Goal: Task Accomplishment & Management: Manage account settings

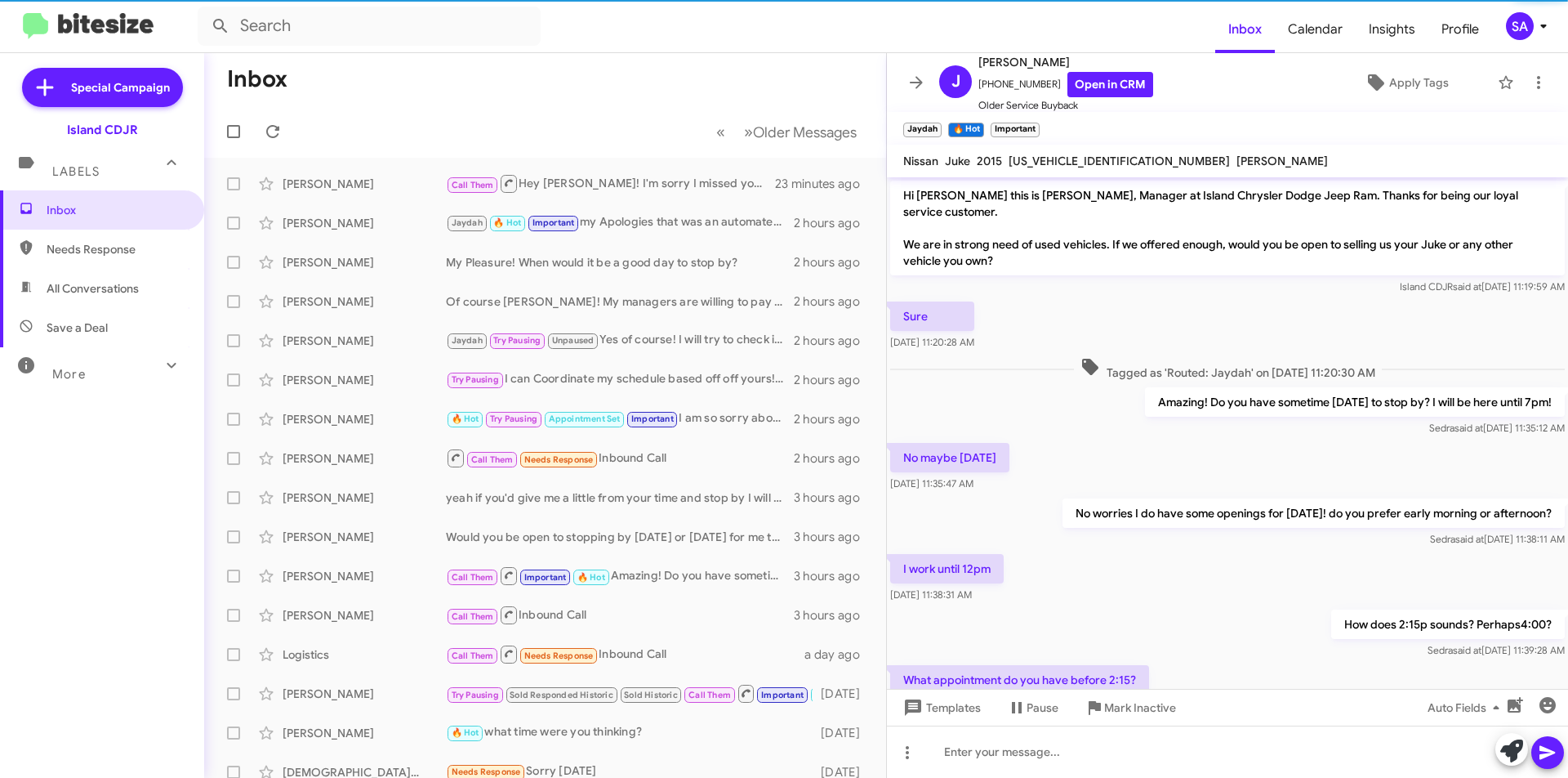
scroll to position [433, 0]
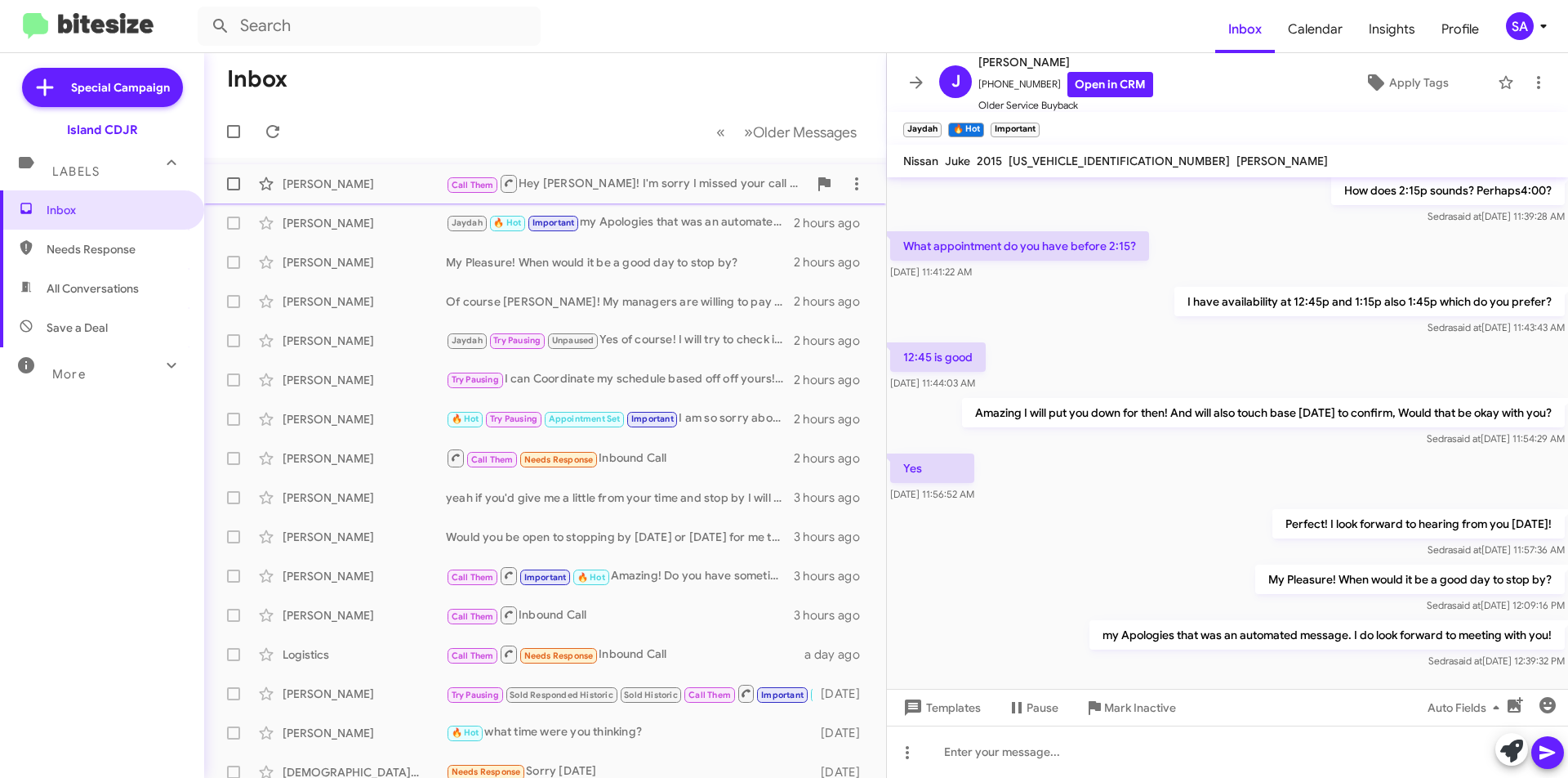
click at [594, 178] on div "Call Them Hey Johan! I'm sorry I missed your call just now, I tried giving you …" at bounding box center [626, 183] width 362 height 20
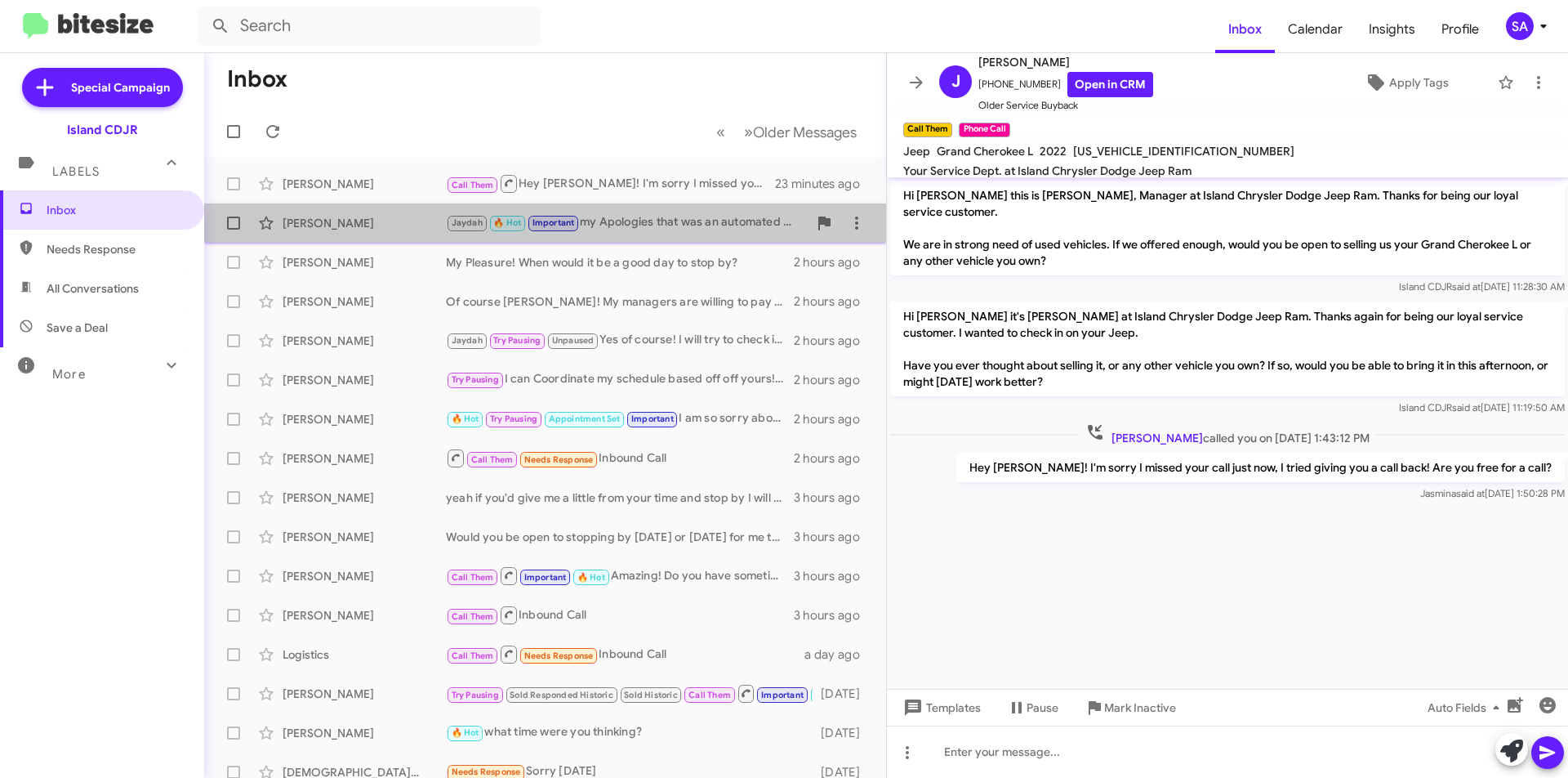
click at [667, 233] on div "Joseph Mazzola Jaydah 🔥 Hot Important my Apologies that was an automated messag…" at bounding box center [545, 223] width 656 height 32
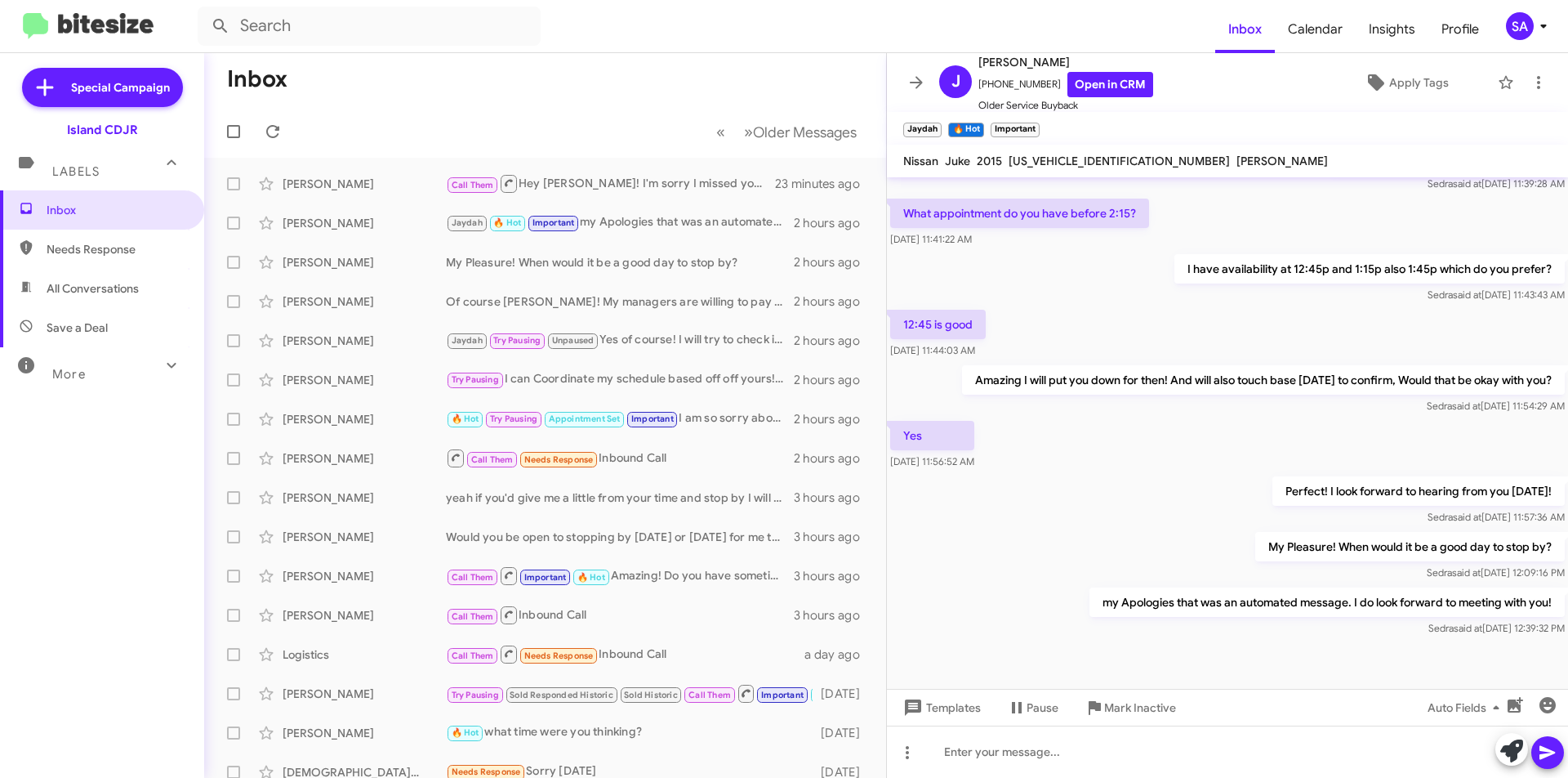
click at [921, 126] on small "Jaydah" at bounding box center [922, 130] width 38 height 15
click at [1428, 79] on span "Apply Tags" at bounding box center [1418, 82] width 60 height 29
click at [1430, 86] on span "Apply Tags" at bounding box center [1418, 82] width 60 height 29
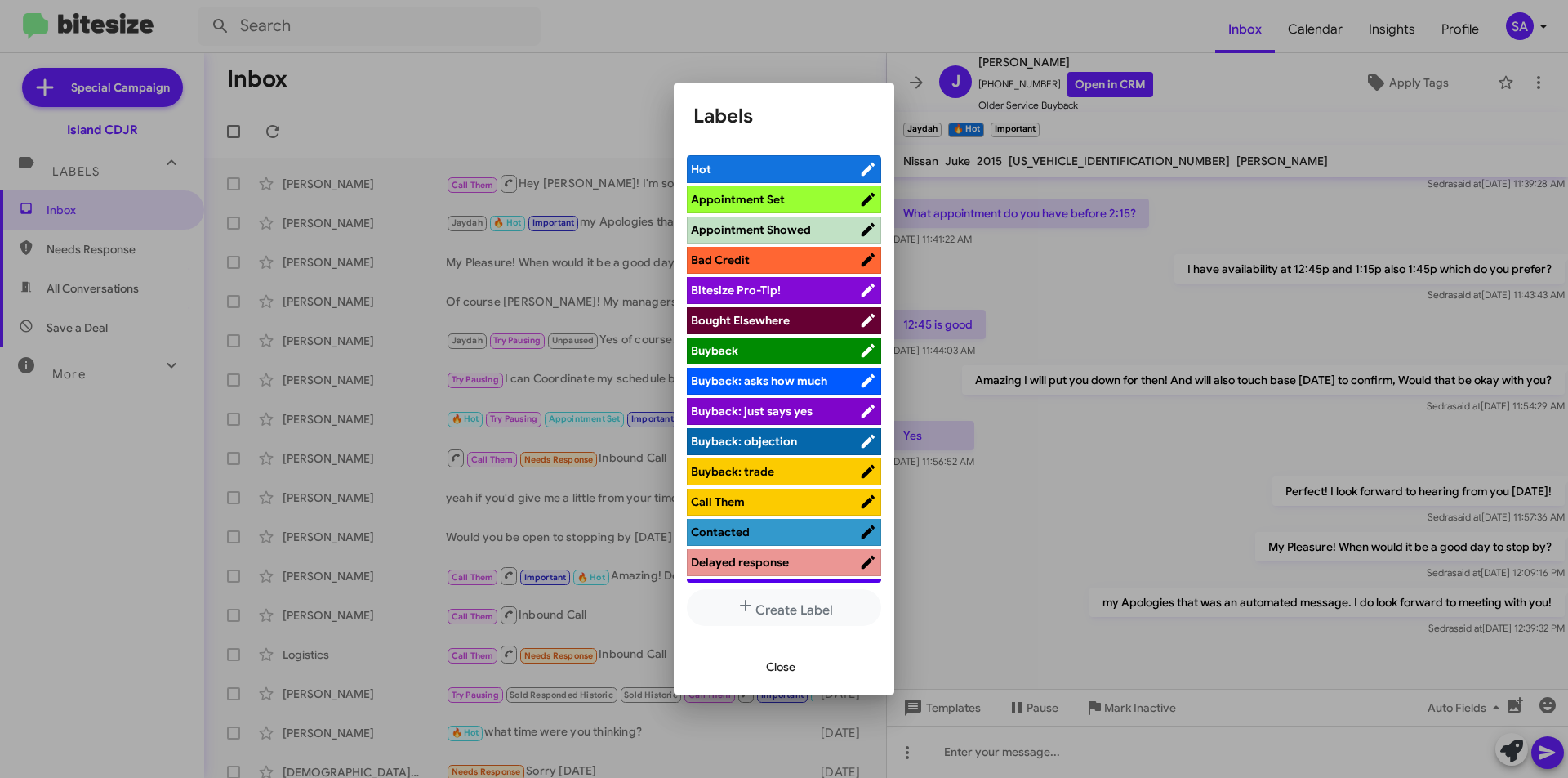
click at [859, 202] on icon at bounding box center [867, 199] width 18 height 20
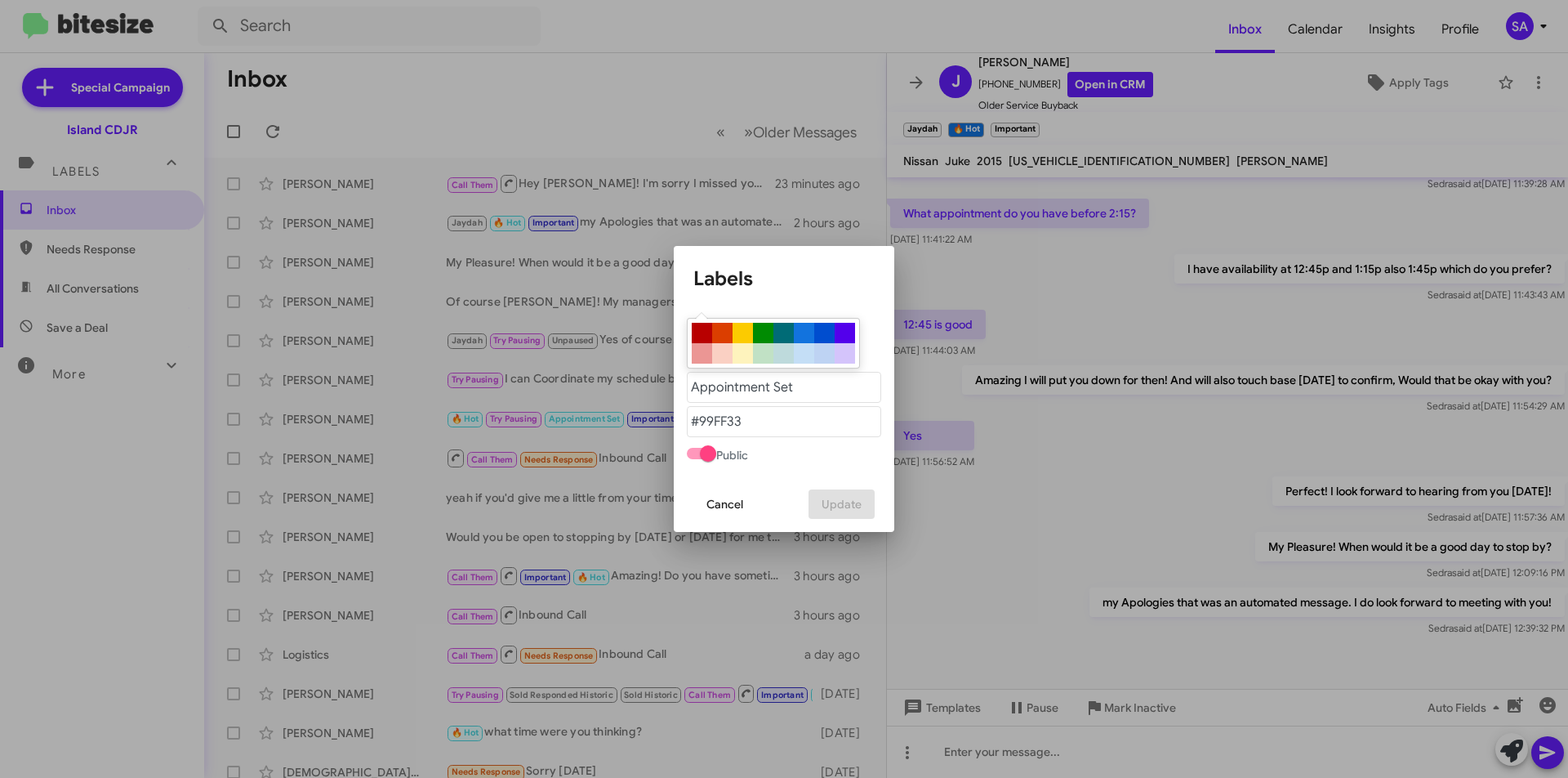
drag, startPoint x: 813, startPoint y: 253, endPoint x: 807, endPoint y: 266, distance: 14.3
click at [814, 253] on mat-dialog-container "Labels Public Cancel Update" at bounding box center [784, 389] width 221 height 286
click at [724, 501] on span "Cancel" at bounding box center [725, 504] width 37 height 29
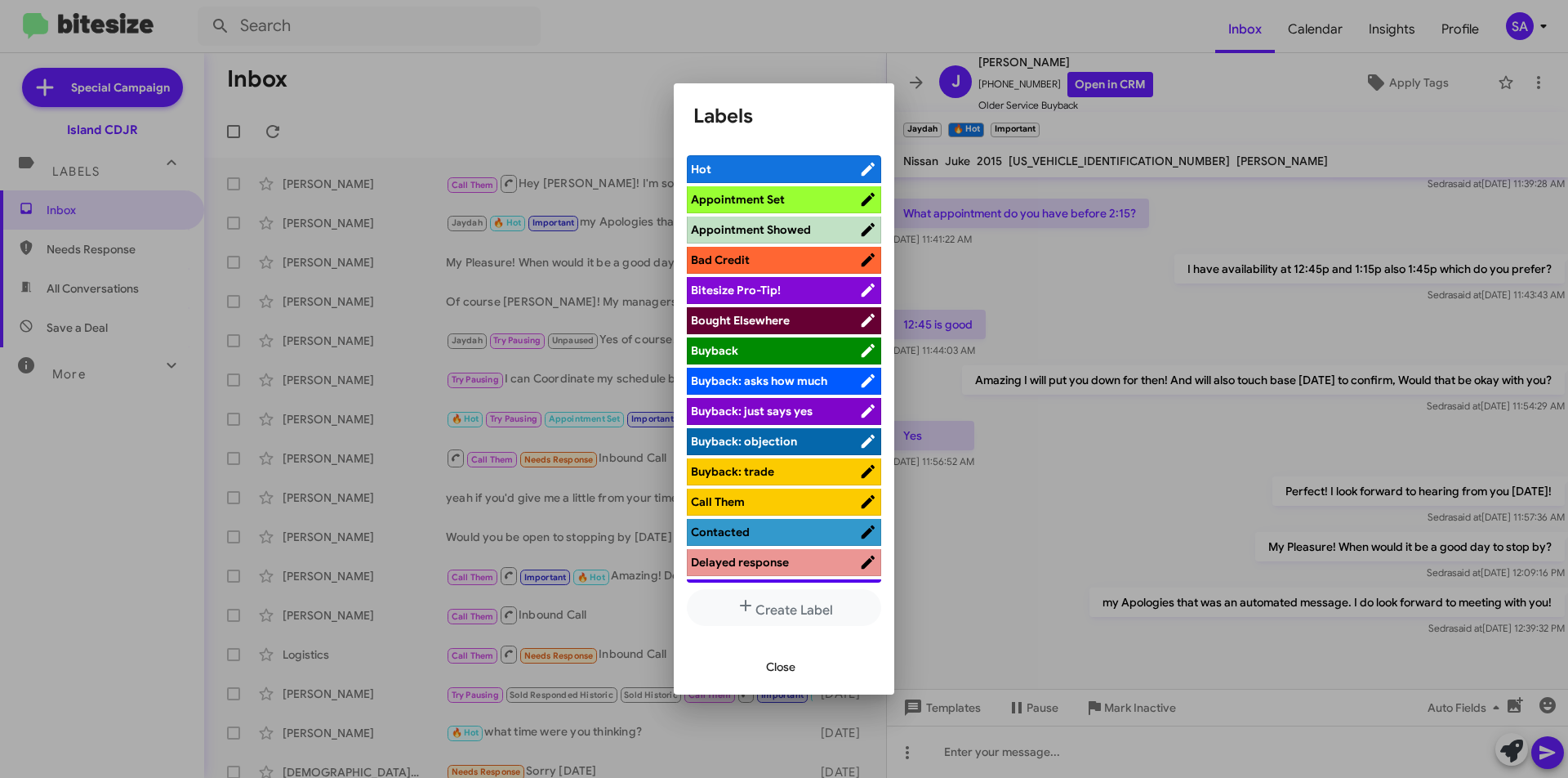
click at [764, 187] on li "Appointment Set" at bounding box center [784, 200] width 194 height 27
click at [762, 193] on span "Appointment Set" at bounding box center [738, 199] width 94 height 15
click at [768, 168] on span "Hot" at bounding box center [765, 169] width 148 height 17
click at [777, 168] on span "Hot" at bounding box center [775, 169] width 168 height 17
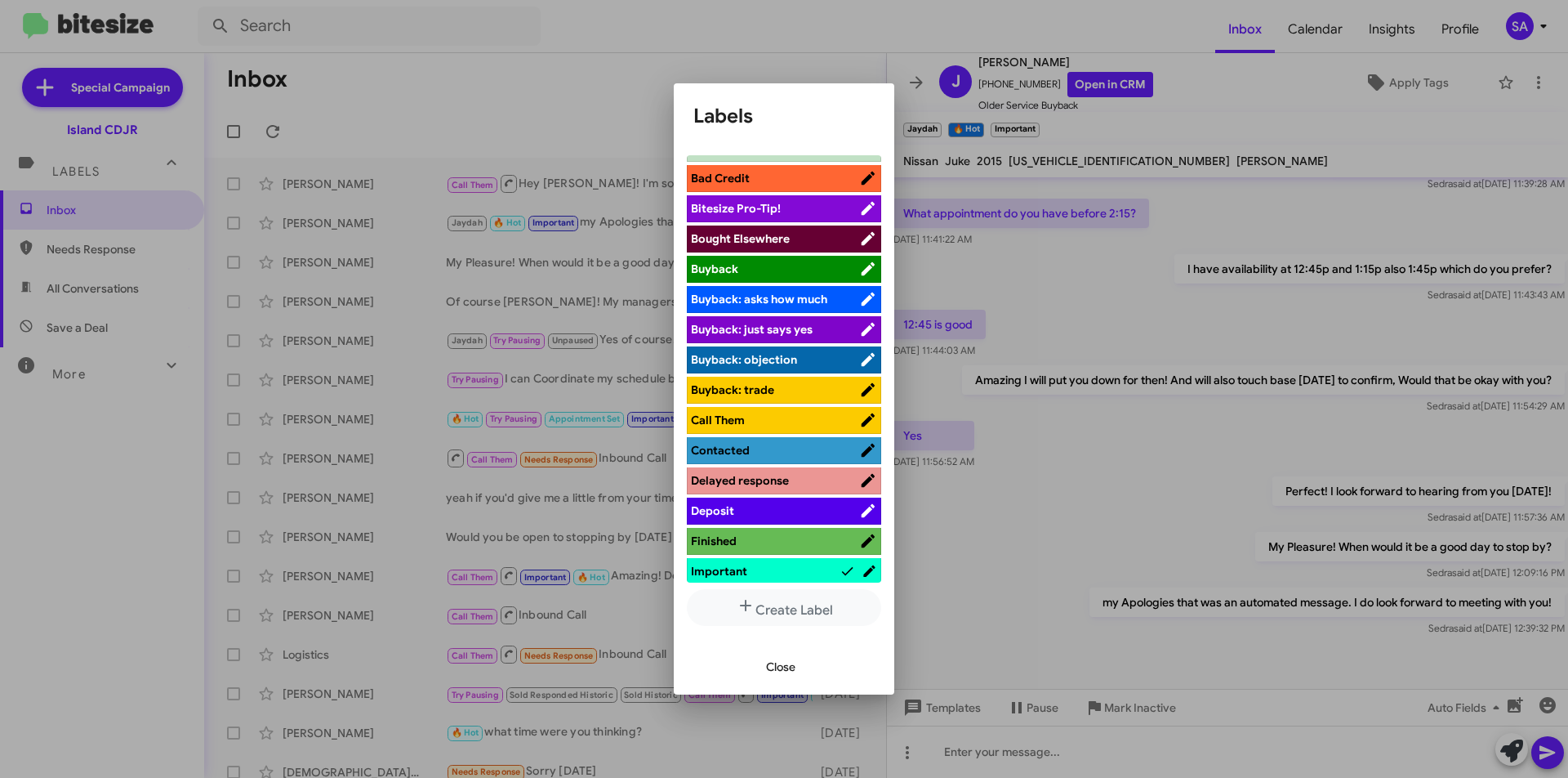
scroll to position [163, 0]
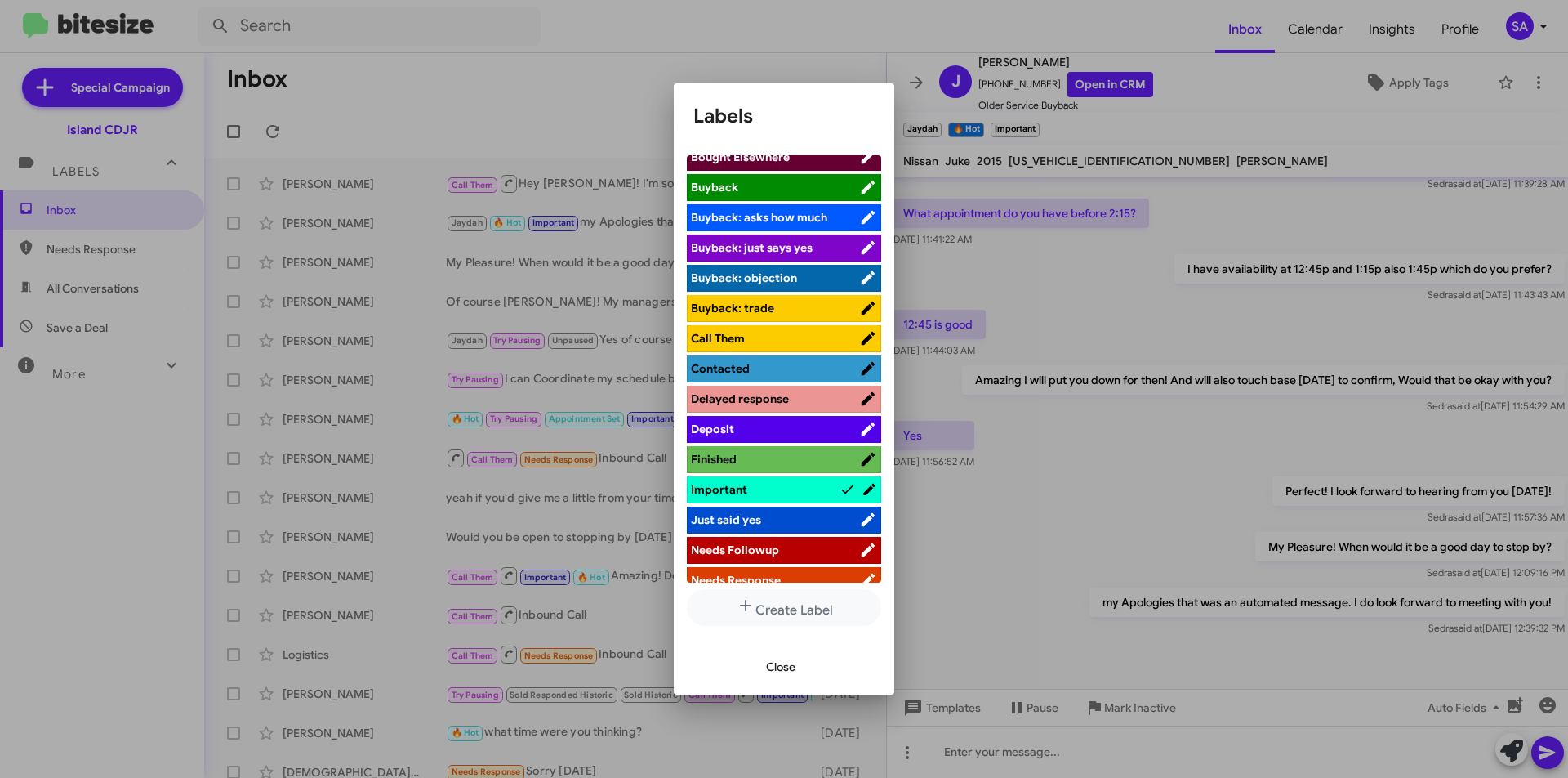
click at [815, 56] on div at bounding box center [784, 389] width 1568 height 778
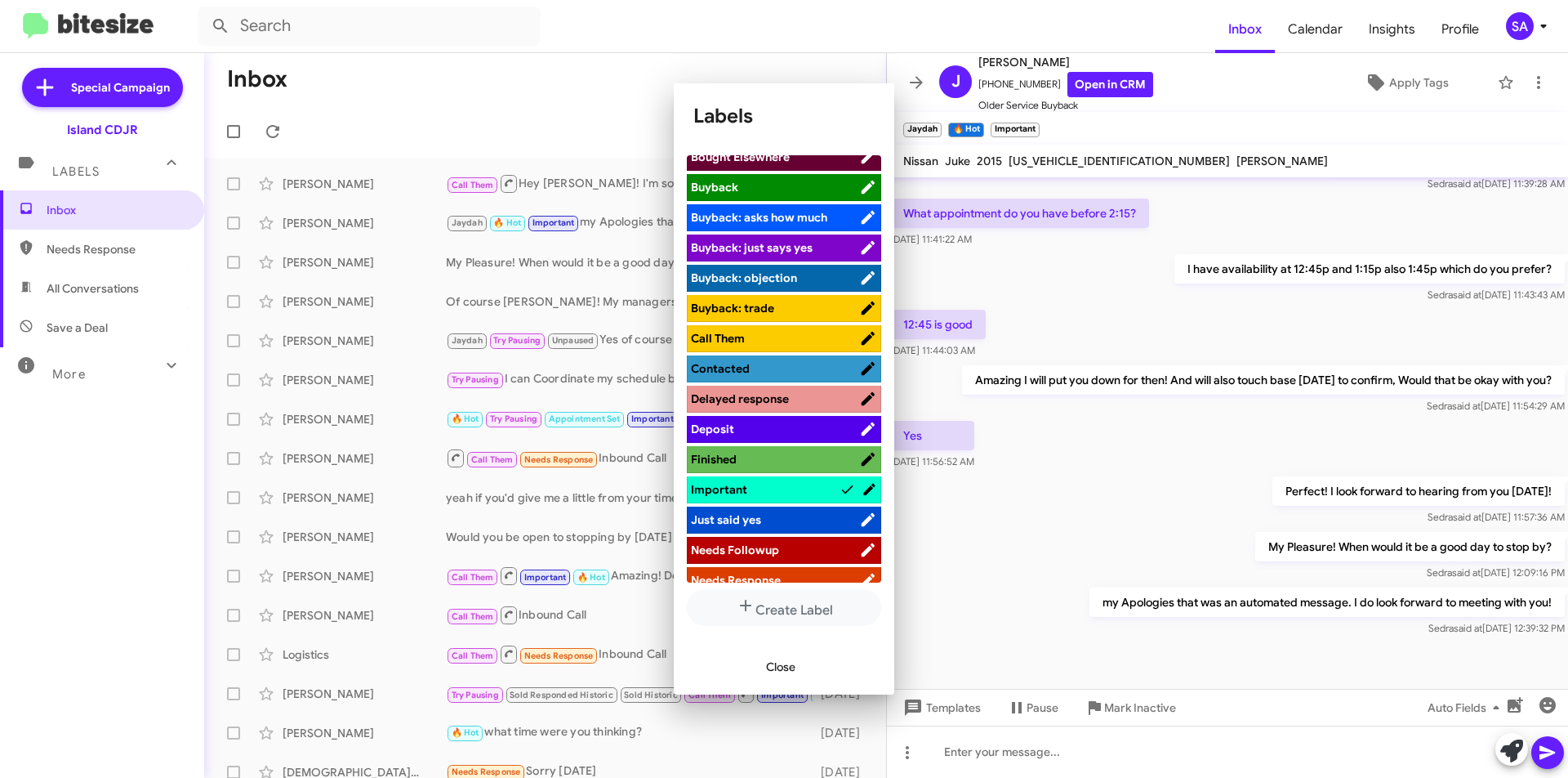
click at [815, 56] on mat-toolbar-row "Inbox" at bounding box center [544, 79] width 682 height 53
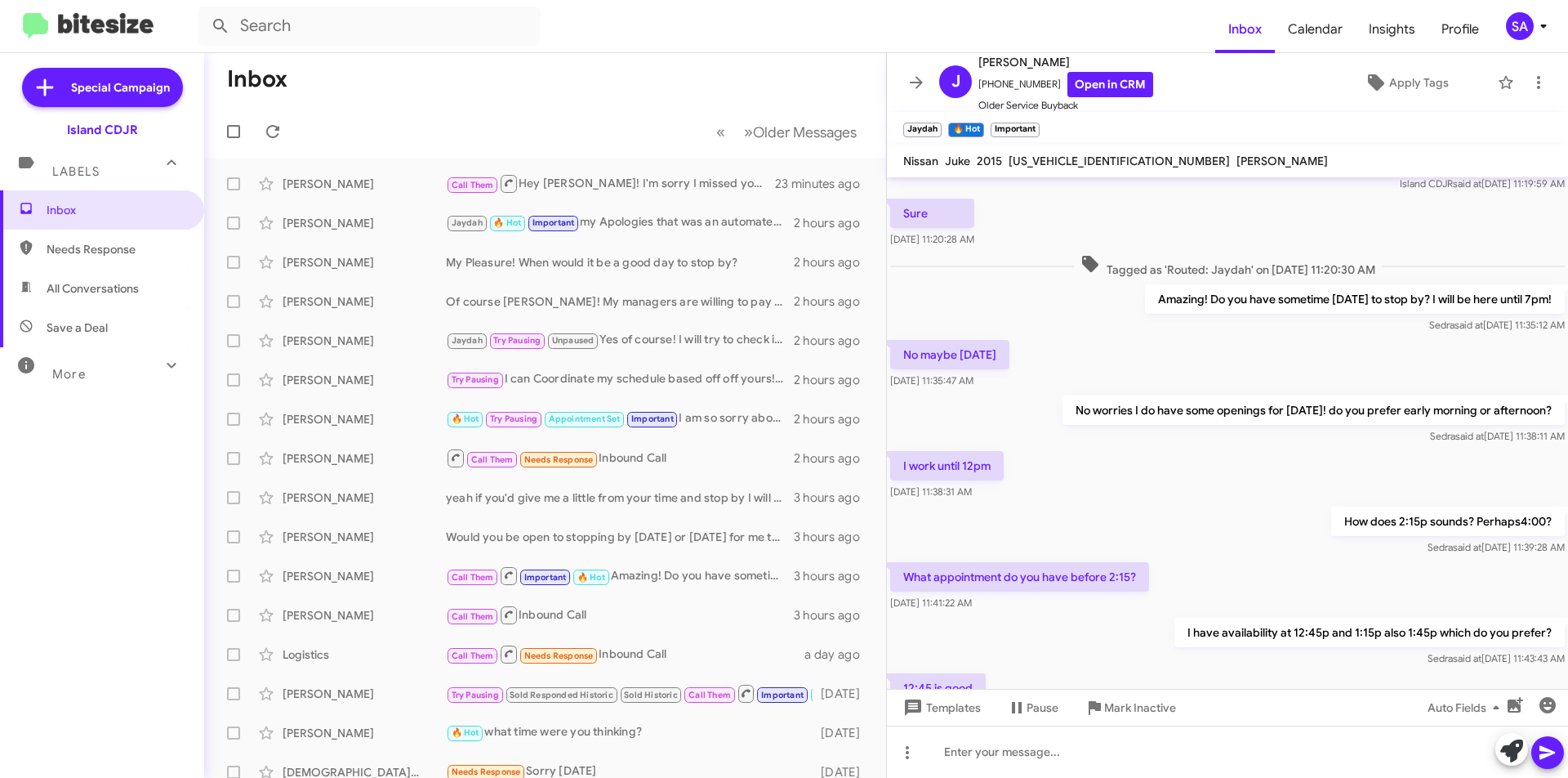
scroll to position [0, 0]
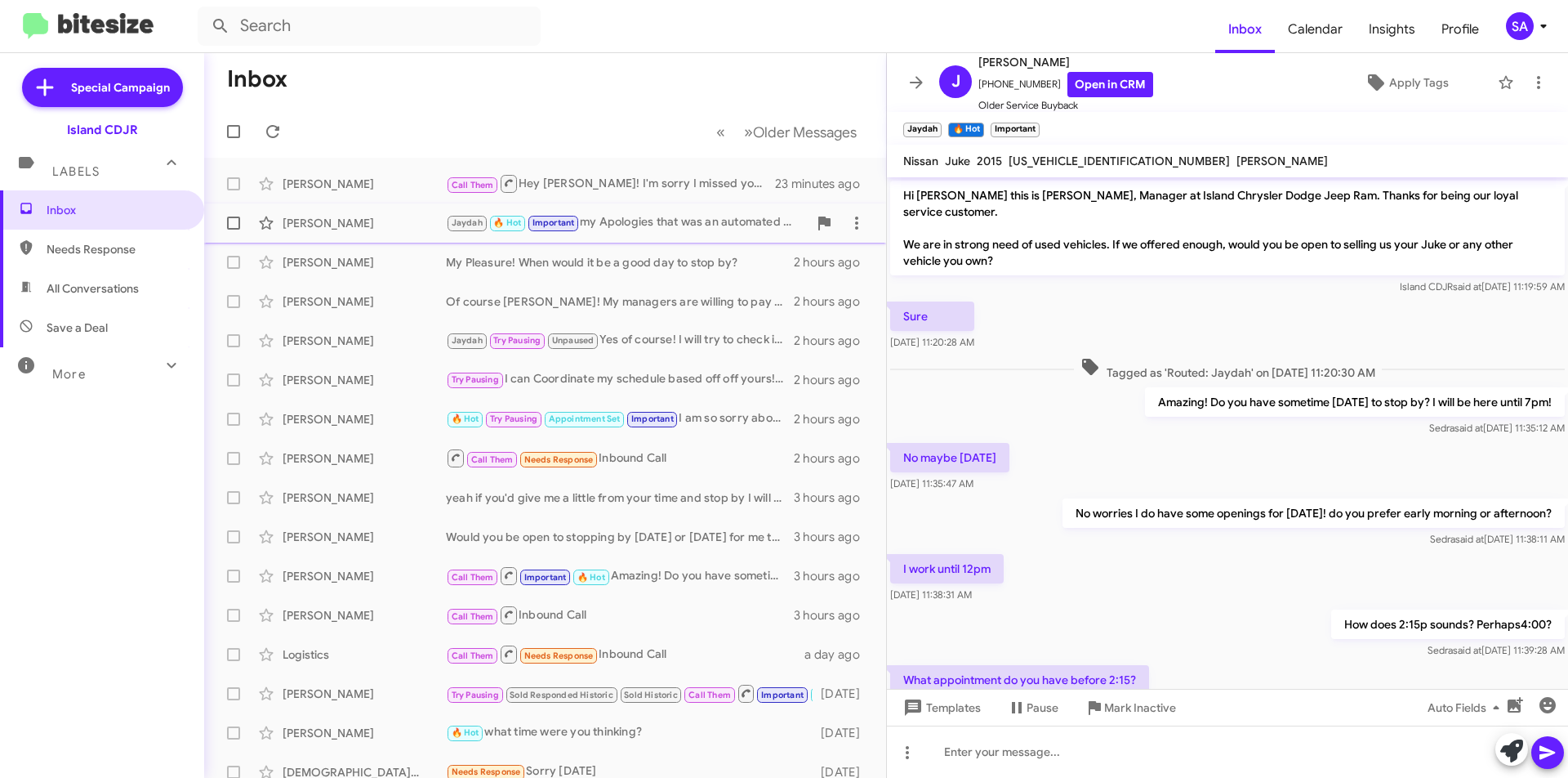
click at [333, 222] on div "[PERSON_NAME]" at bounding box center [364, 223] width 163 height 17
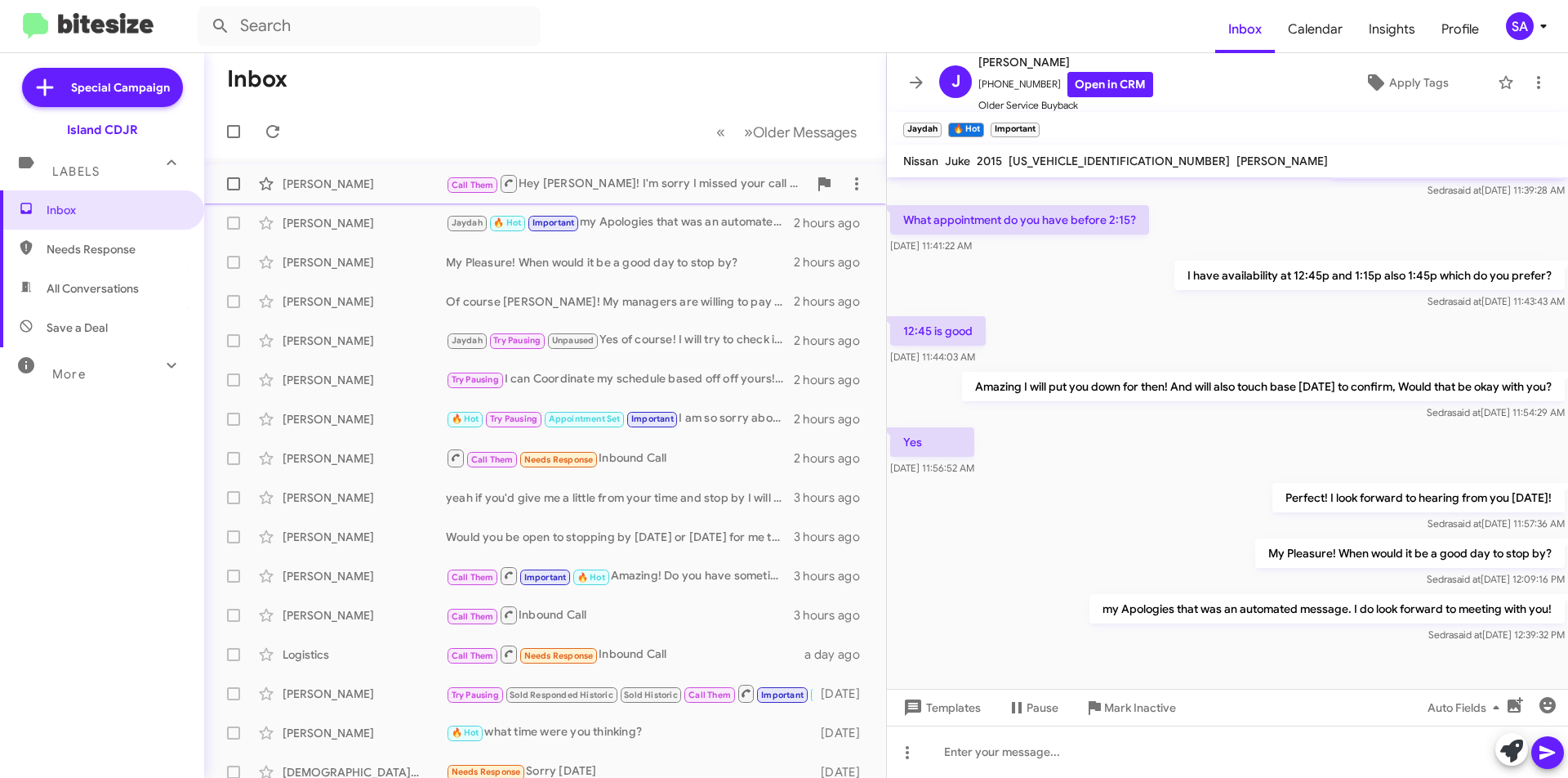
scroll to position [467, 0]
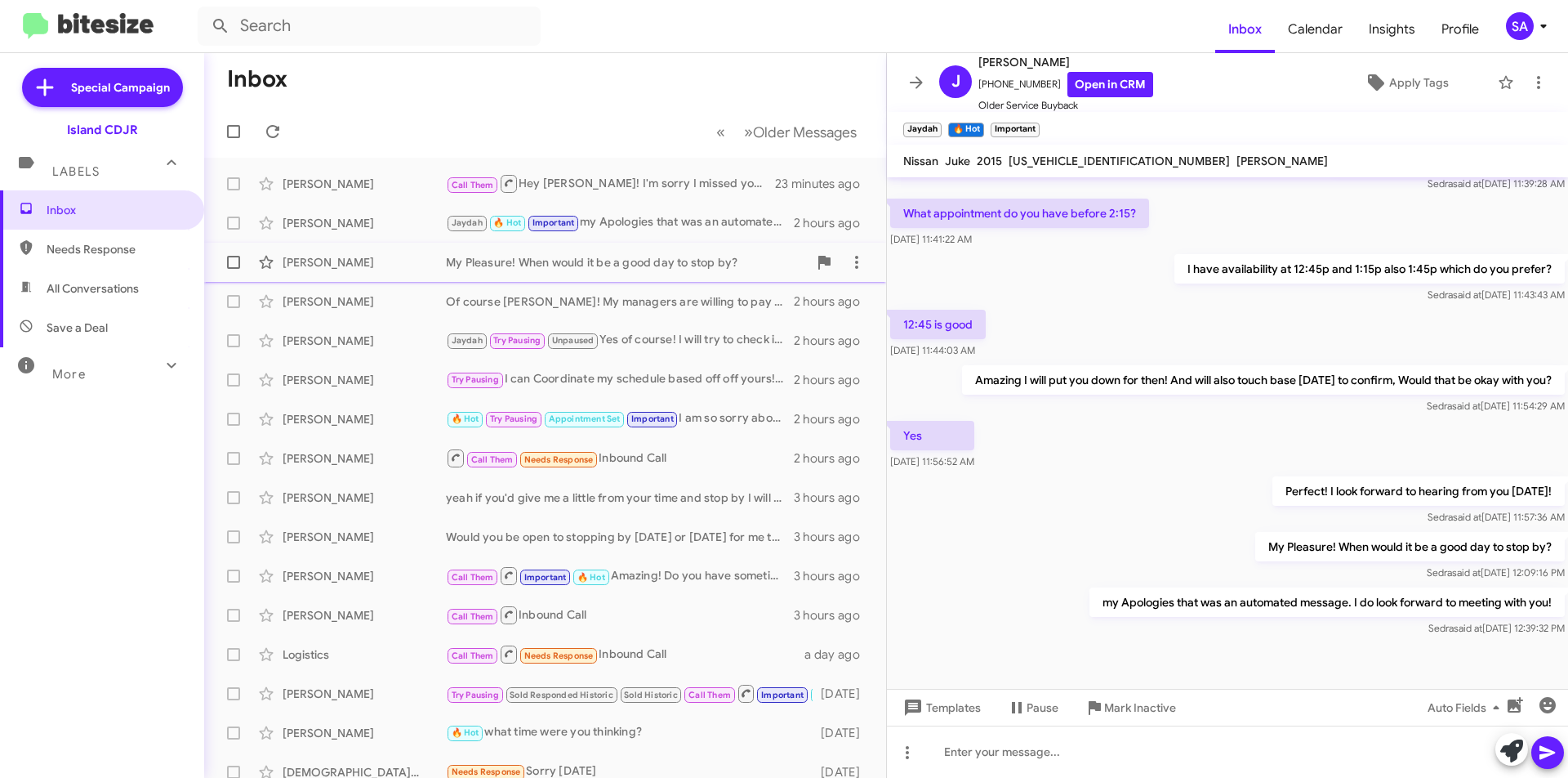
click at [379, 275] on div "Christopher Cornacchio My Pleasure! When would it be a good day to stop by? 2 h…" at bounding box center [545, 262] width 656 height 32
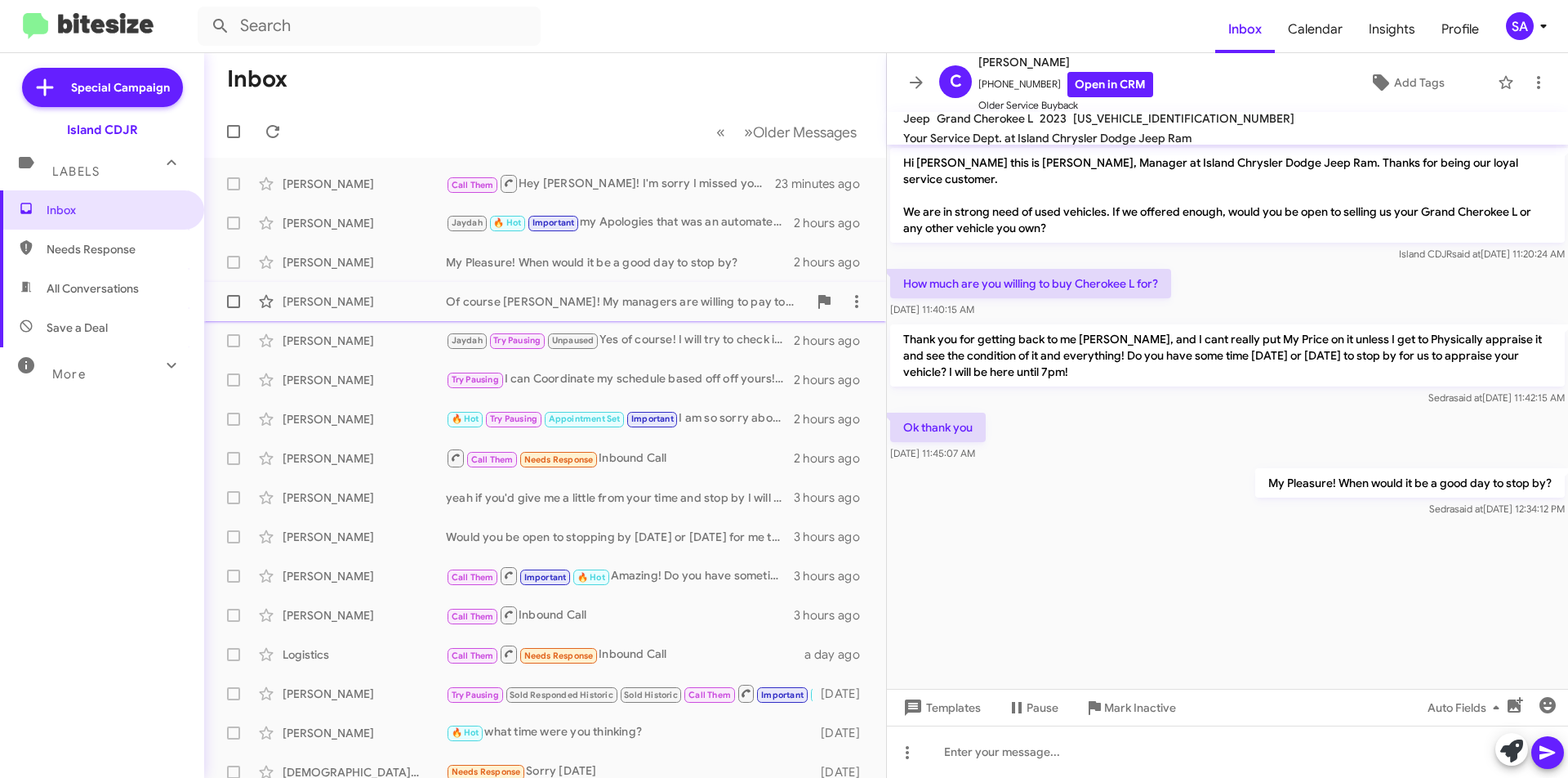
click at [422, 310] on div "Steven Andoh Of course Steven! My managers are willing to pay top price for you…" at bounding box center [545, 301] width 656 height 32
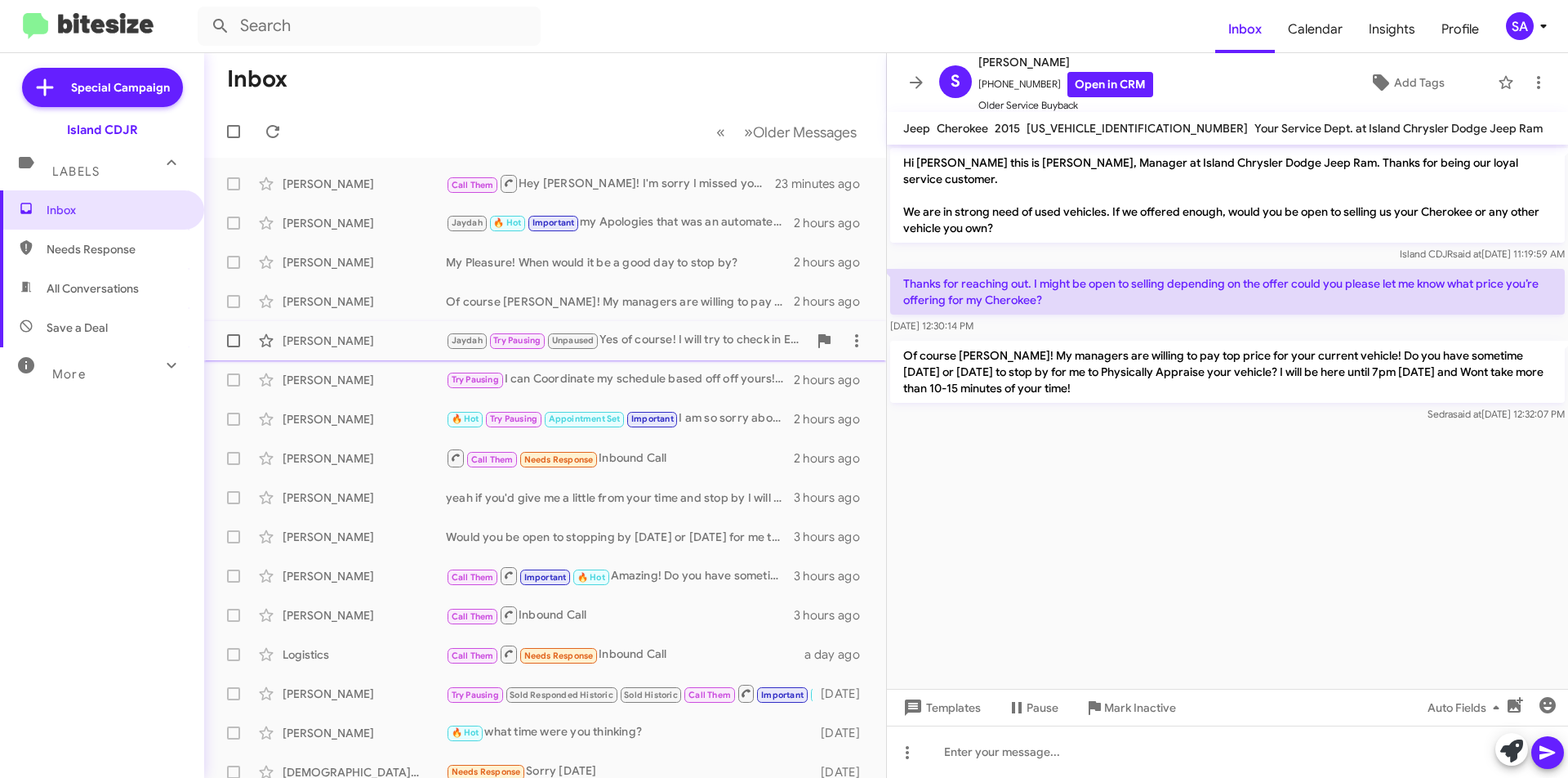
click at [716, 350] on div "Jerry Montgomery Jaydah Try Pausing Unpaused Yes of course! I will try to check…" at bounding box center [545, 340] width 656 height 32
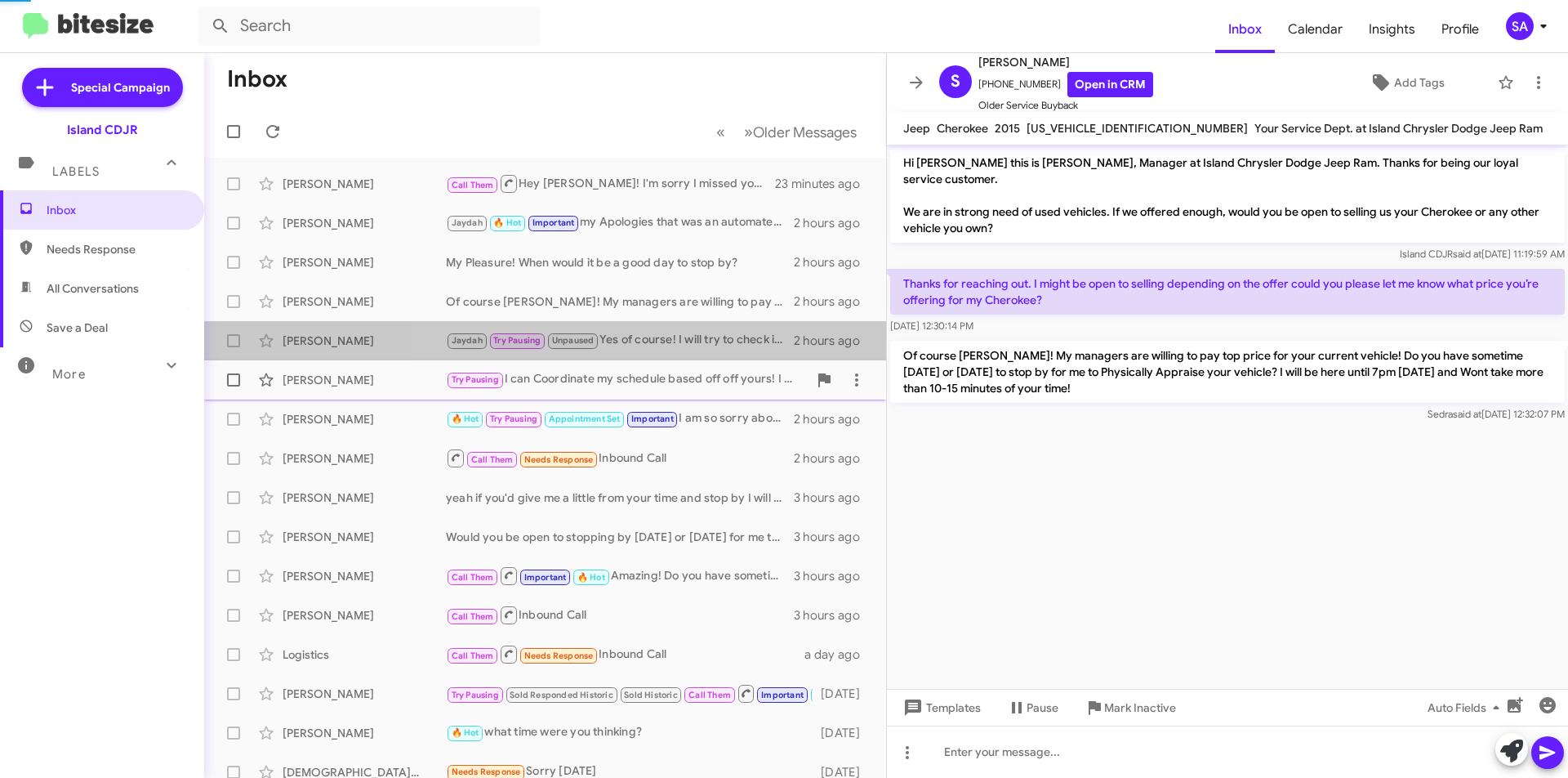
scroll to position [457, 0]
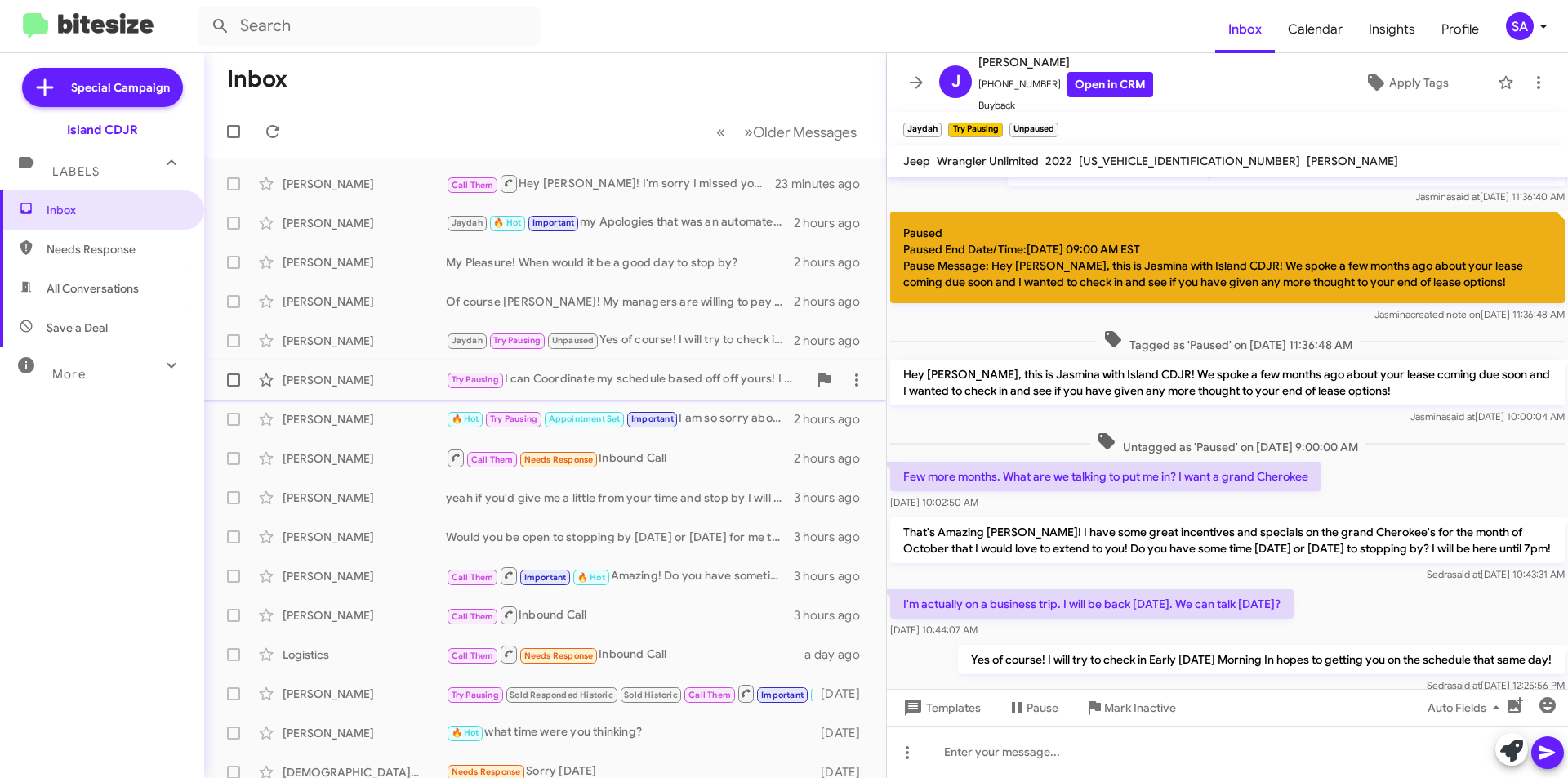
click at [684, 382] on div "Try Pausing I can Coordinate my schedule based off off yours! I would just have…" at bounding box center [626, 379] width 362 height 19
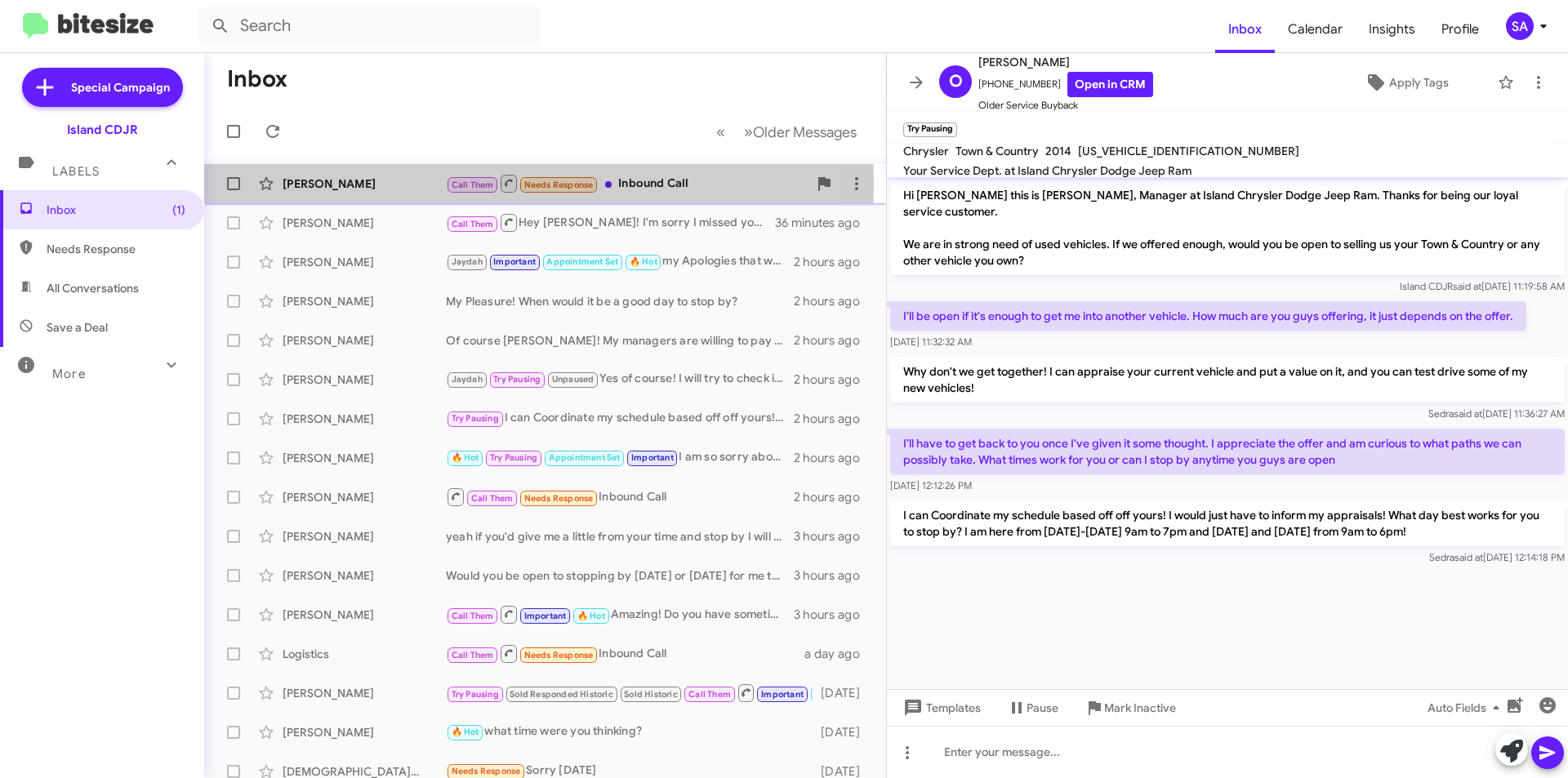
click at [339, 183] on div "[PERSON_NAME]" at bounding box center [364, 184] width 163 height 17
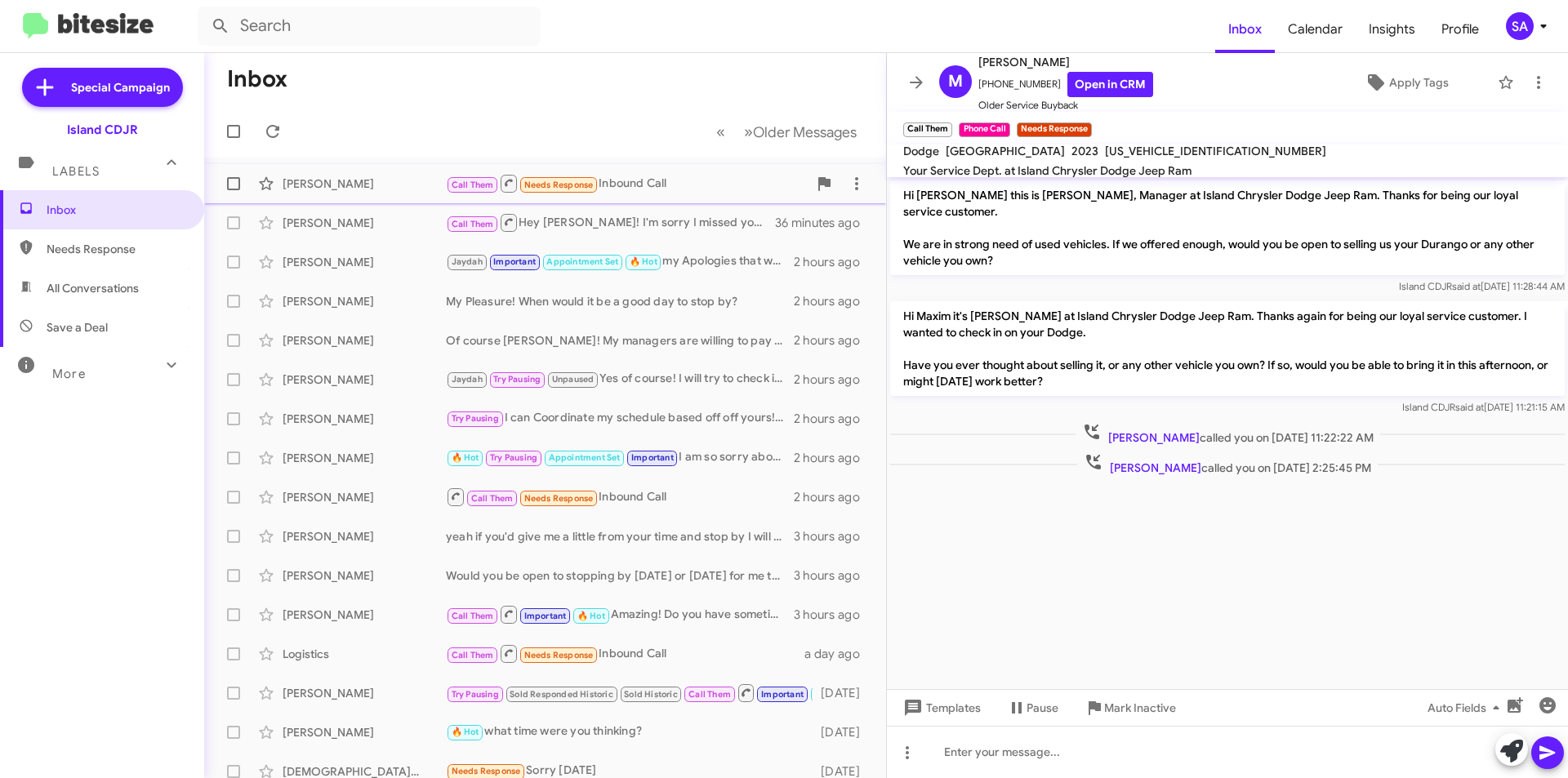
click at [745, 185] on div "Call Them Needs Response Inbound Call" at bounding box center [626, 183] width 362 height 20
click at [1065, 750] on div at bounding box center [1227, 753] width 681 height 53
click at [1029, 747] on div at bounding box center [1227, 753] width 681 height 53
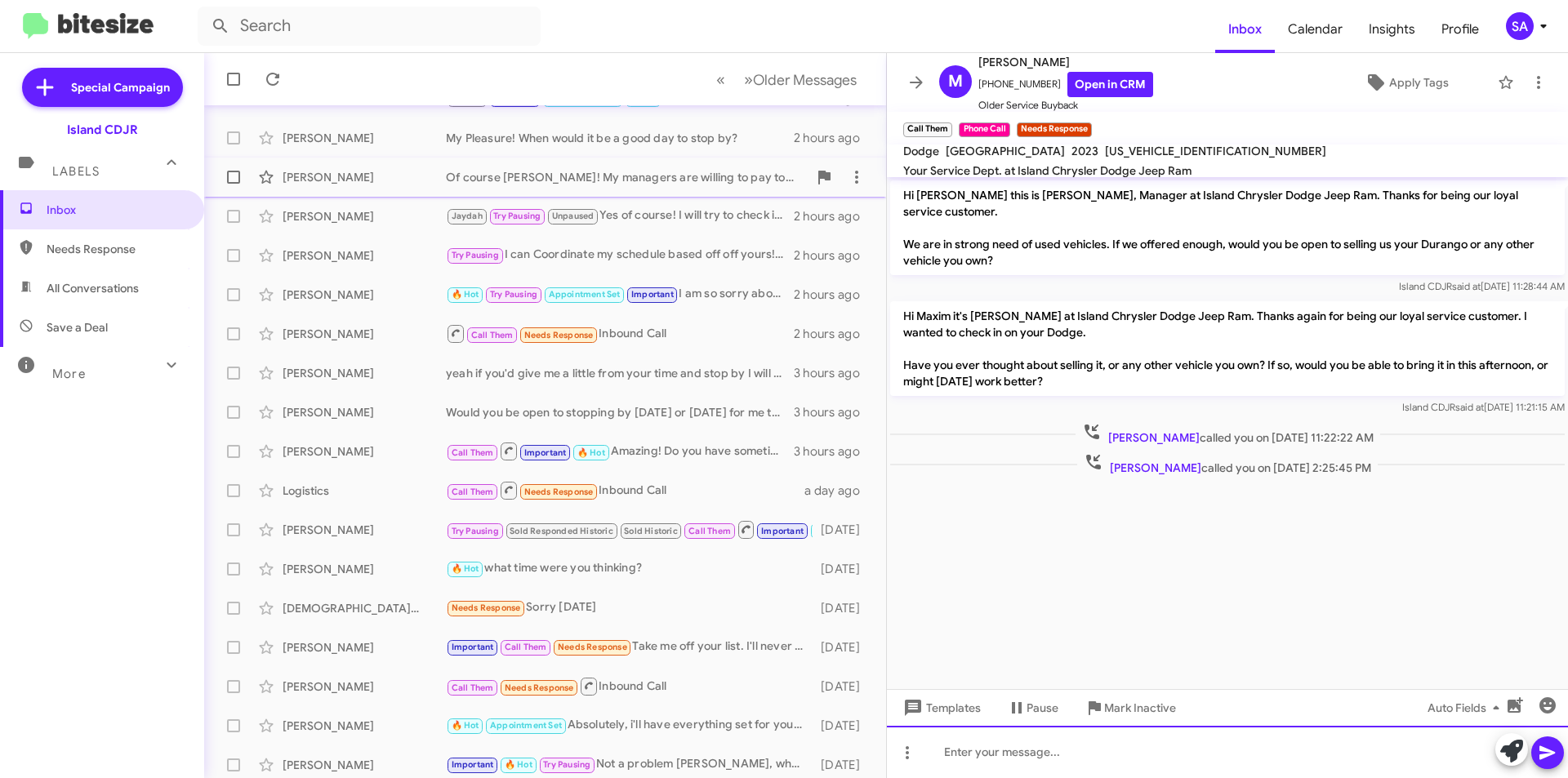
scroll to position [170, 0]
